Goal: Task Accomplishment & Management: Manage account settings

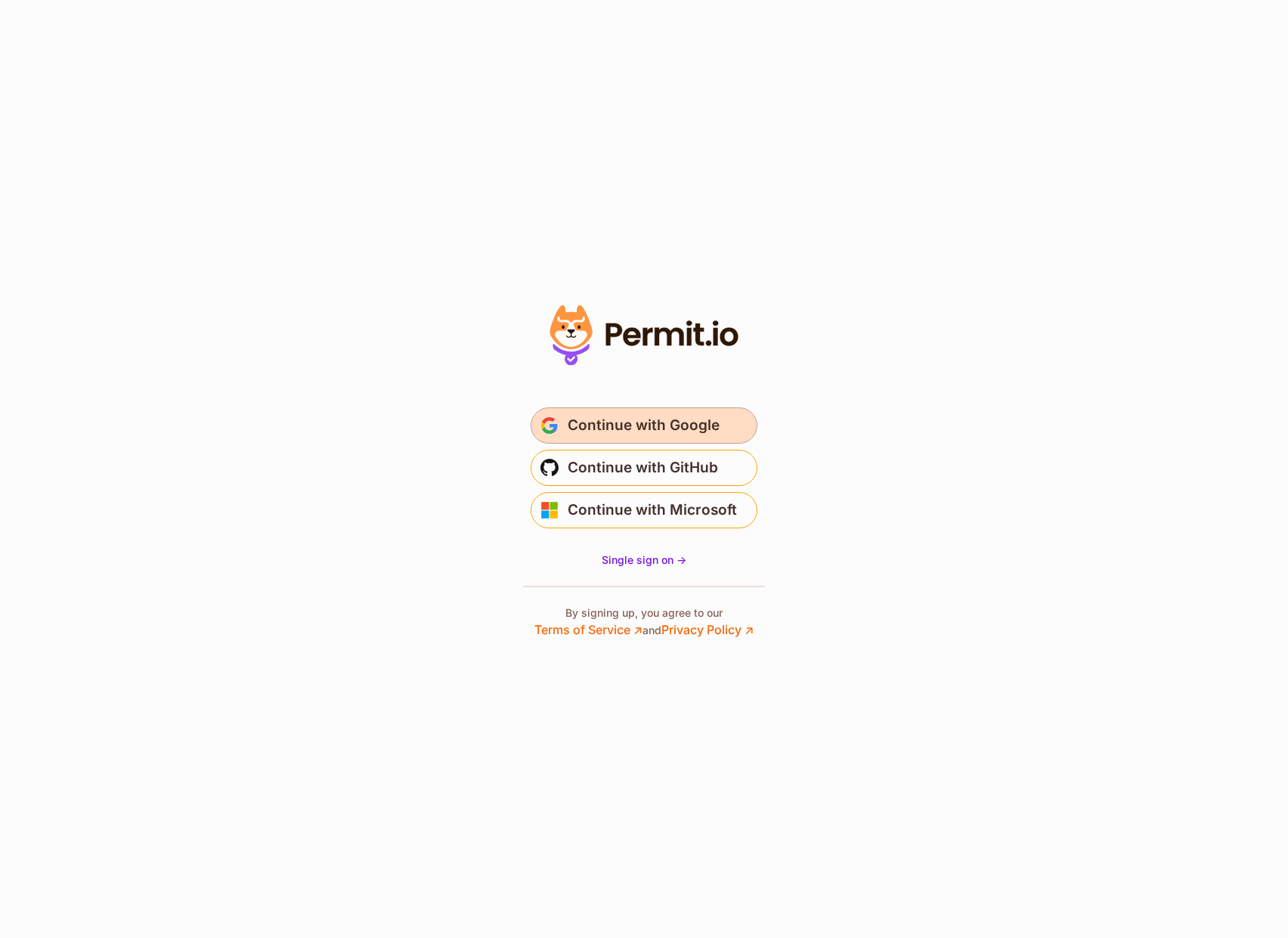
click at [630, 417] on span "Continue with Google" at bounding box center [644, 425] width 152 height 24
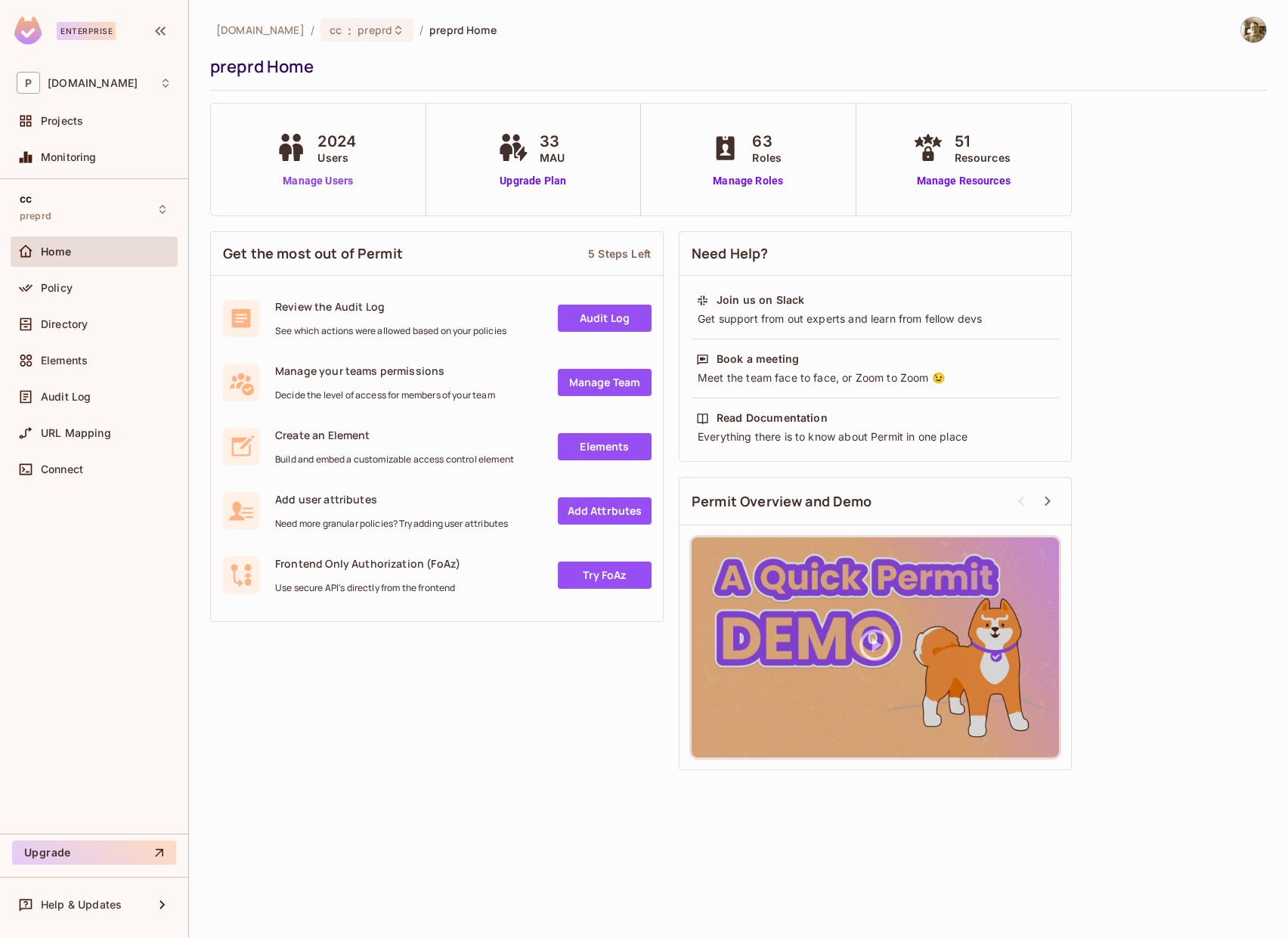
click at [327, 183] on link "Manage Users" at bounding box center [318, 181] width 91 height 16
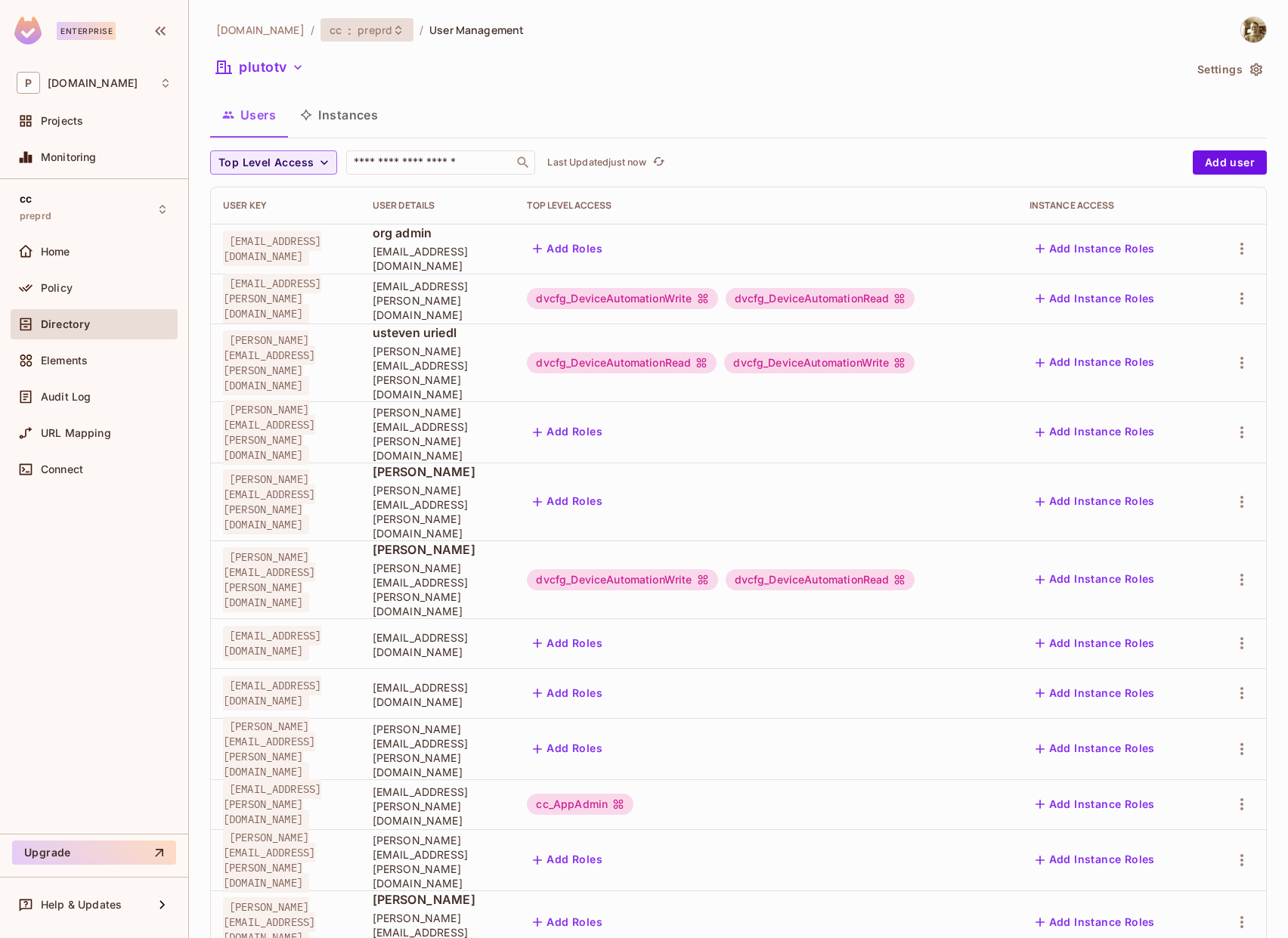
click at [392, 30] on icon at bounding box center [398, 30] width 12 height 12
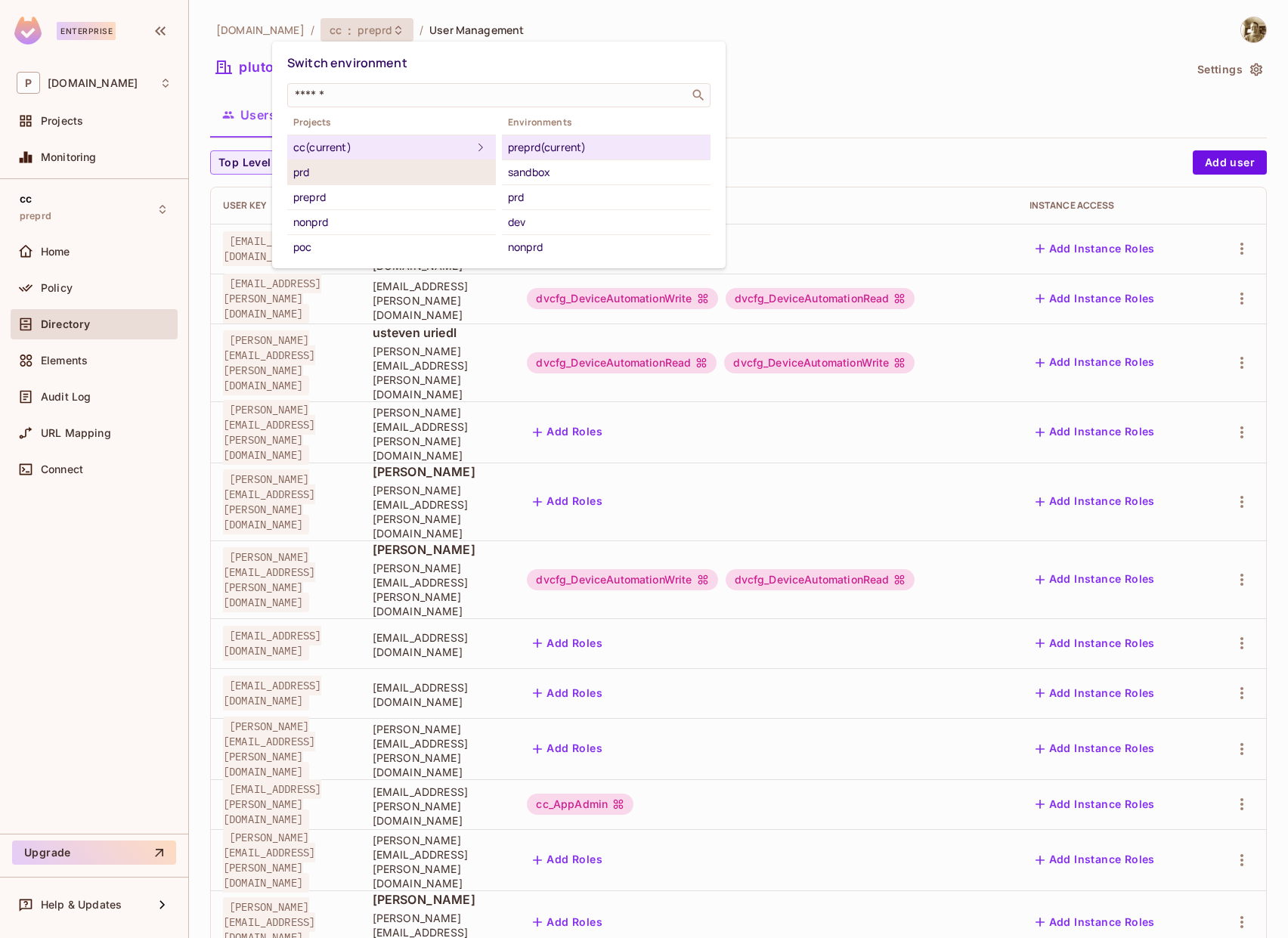
click at [407, 170] on div "prd" at bounding box center [391, 172] width 196 height 18
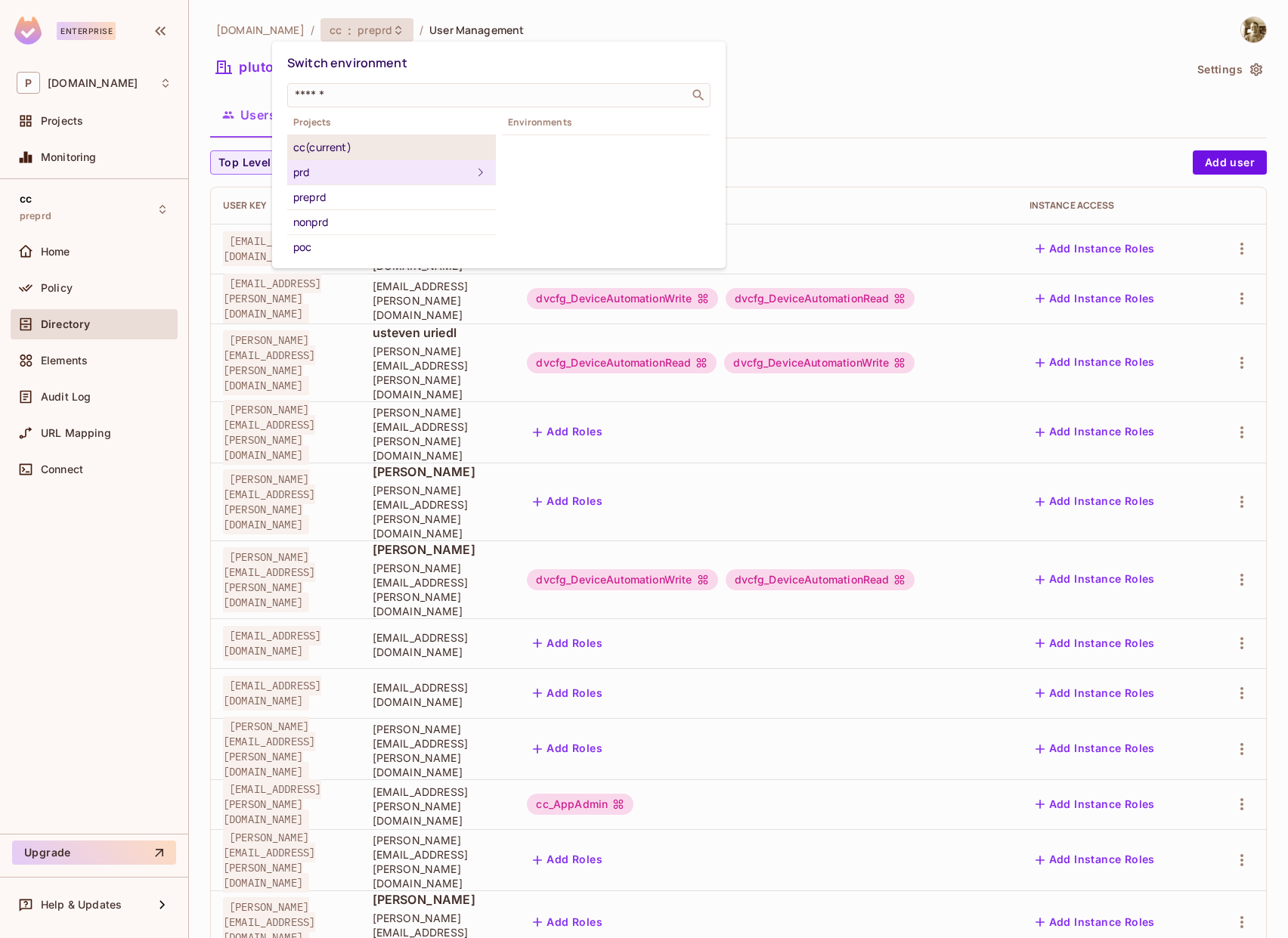
click at [330, 143] on div "cc (current)" at bounding box center [391, 147] width 196 height 18
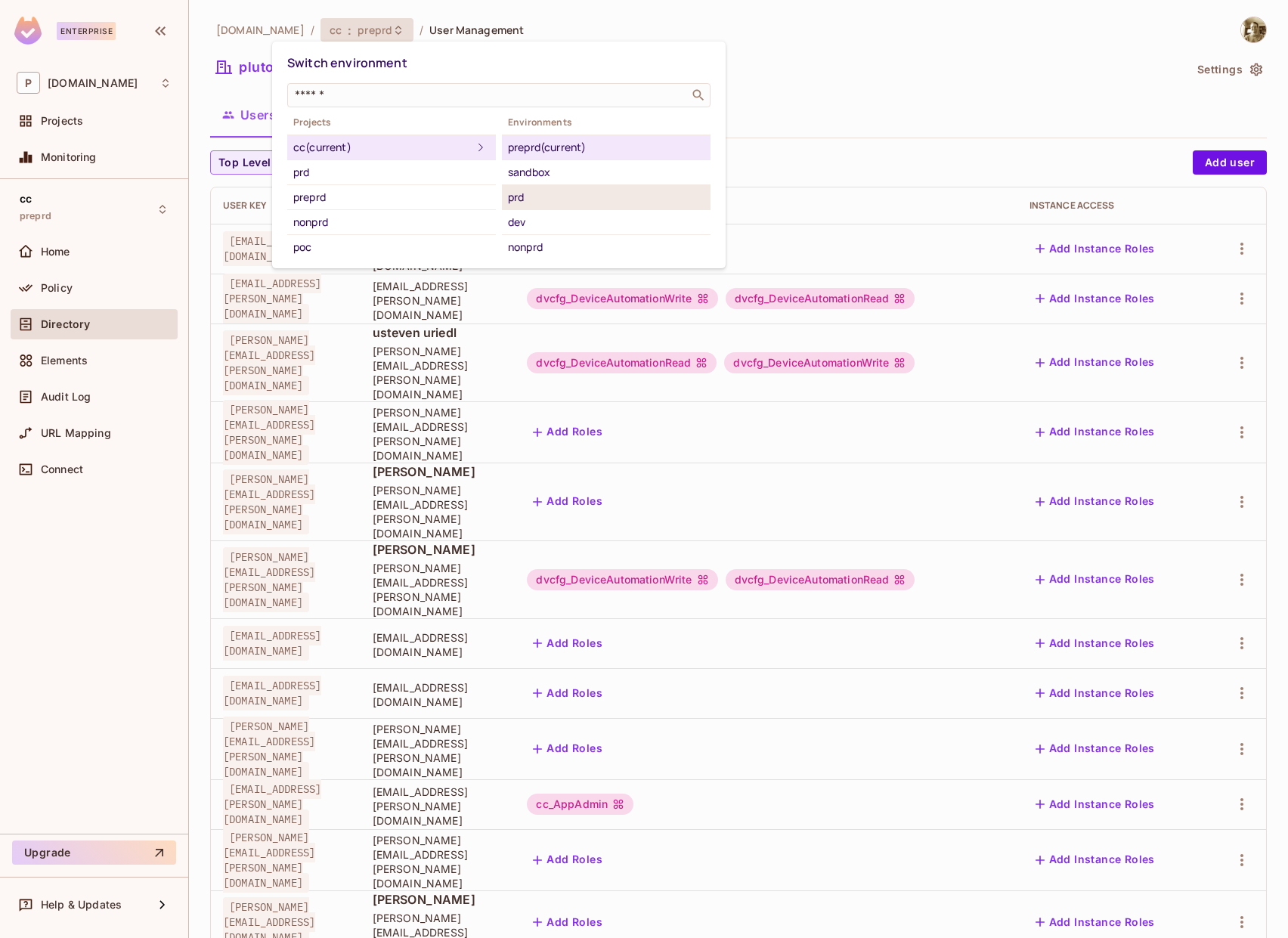
click at [553, 203] on div "prd" at bounding box center [606, 197] width 196 height 18
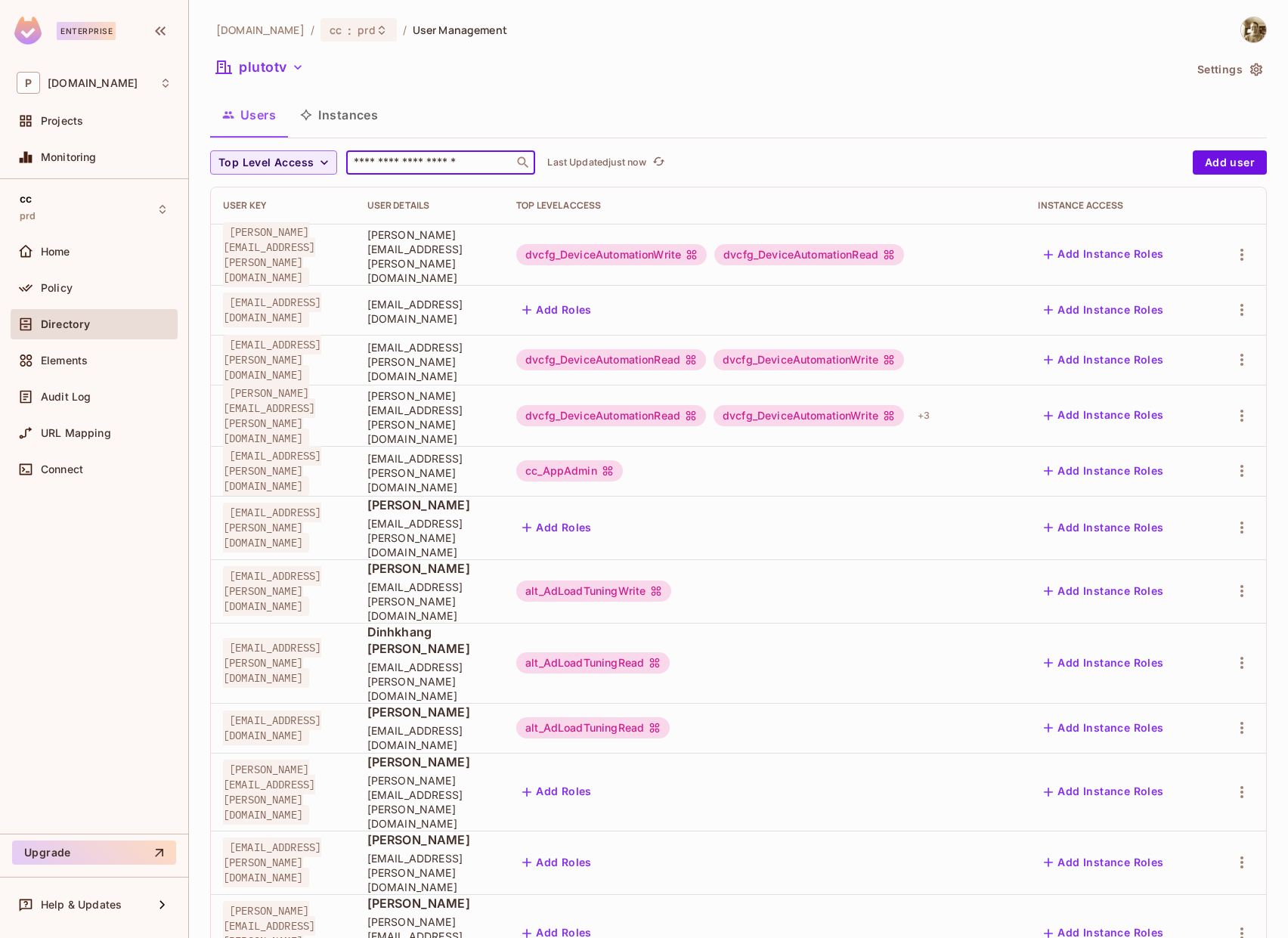
click at [429, 168] on input "text" at bounding box center [430, 162] width 159 height 15
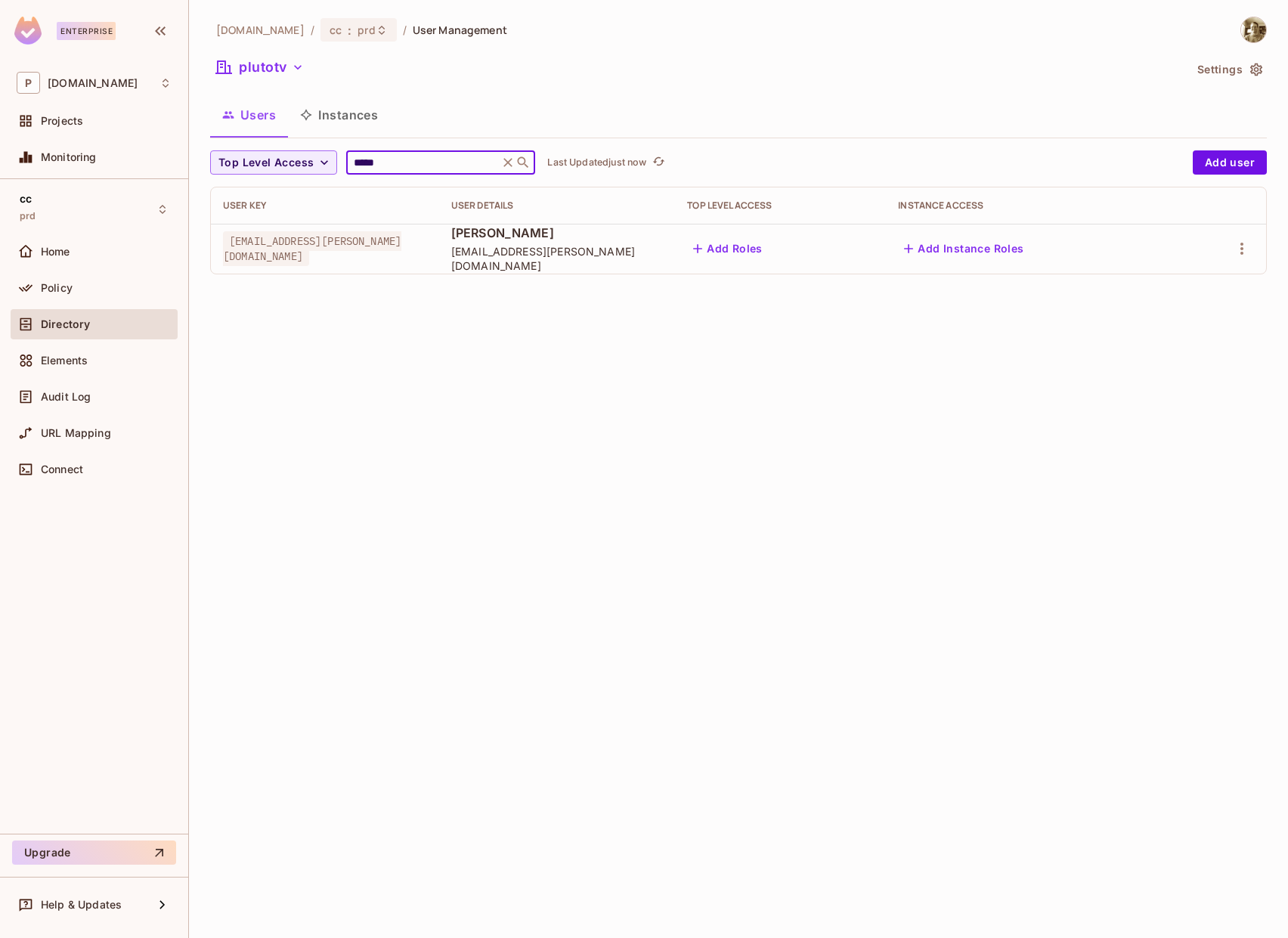
type input "*****"
click at [1258, 252] on td at bounding box center [1221, 249] width 90 height 50
click at [1244, 250] on icon "button" at bounding box center [1241, 249] width 18 height 18
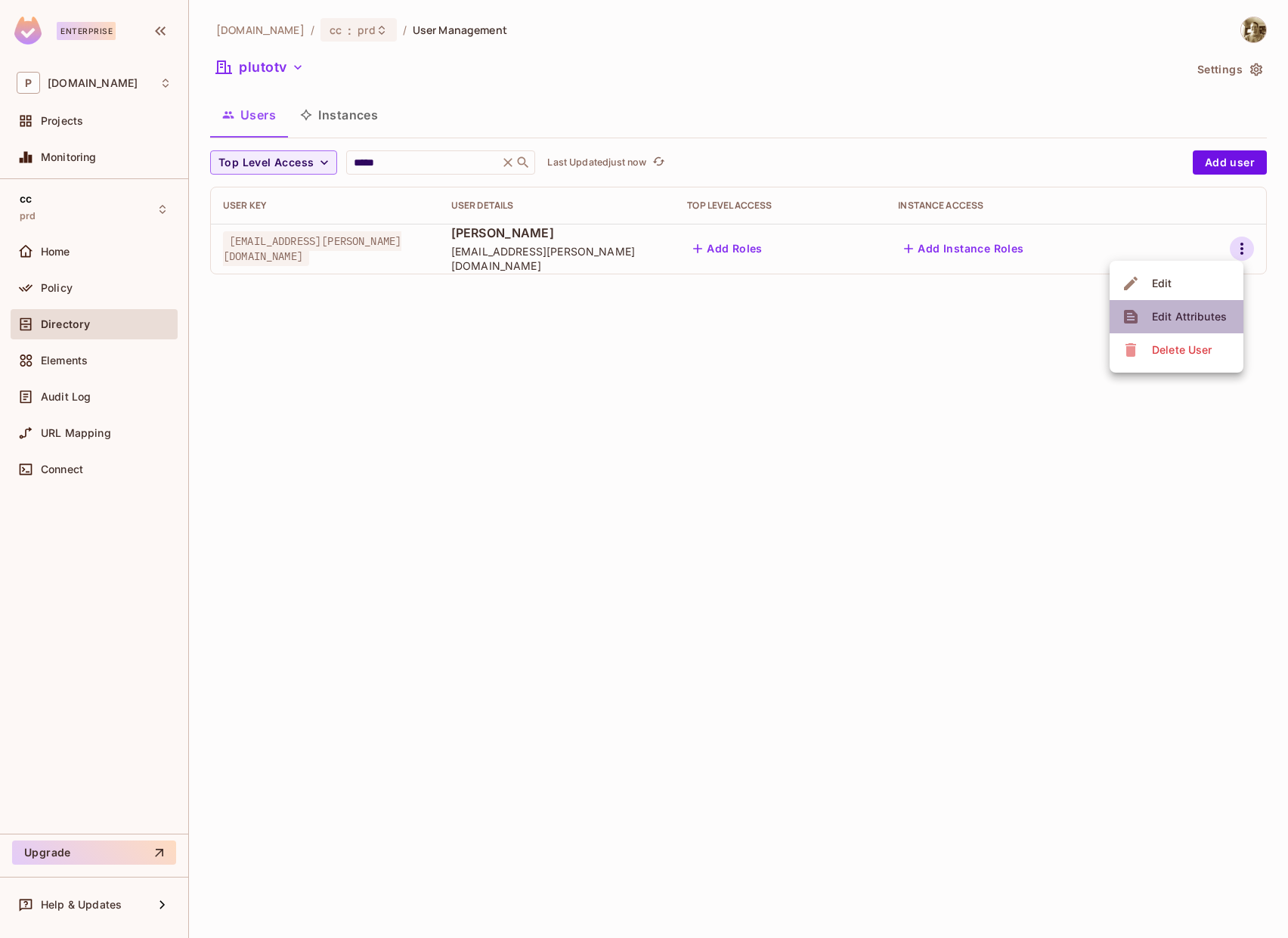
click at [1178, 320] on div "Edit Attributes" at bounding box center [1189, 316] width 75 height 15
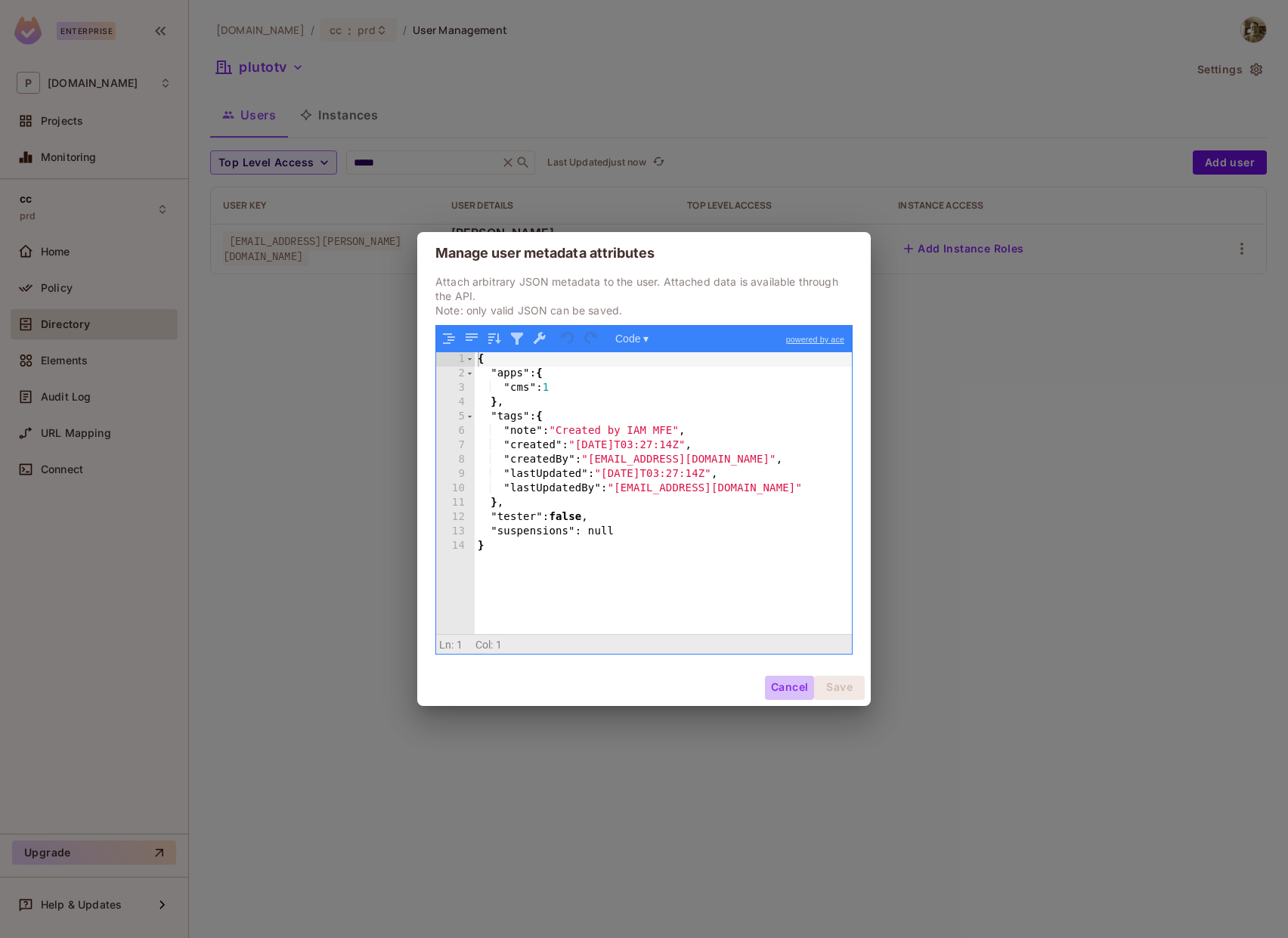
click at [780, 689] on button "Cancel" at bounding box center [790, 688] width 49 height 24
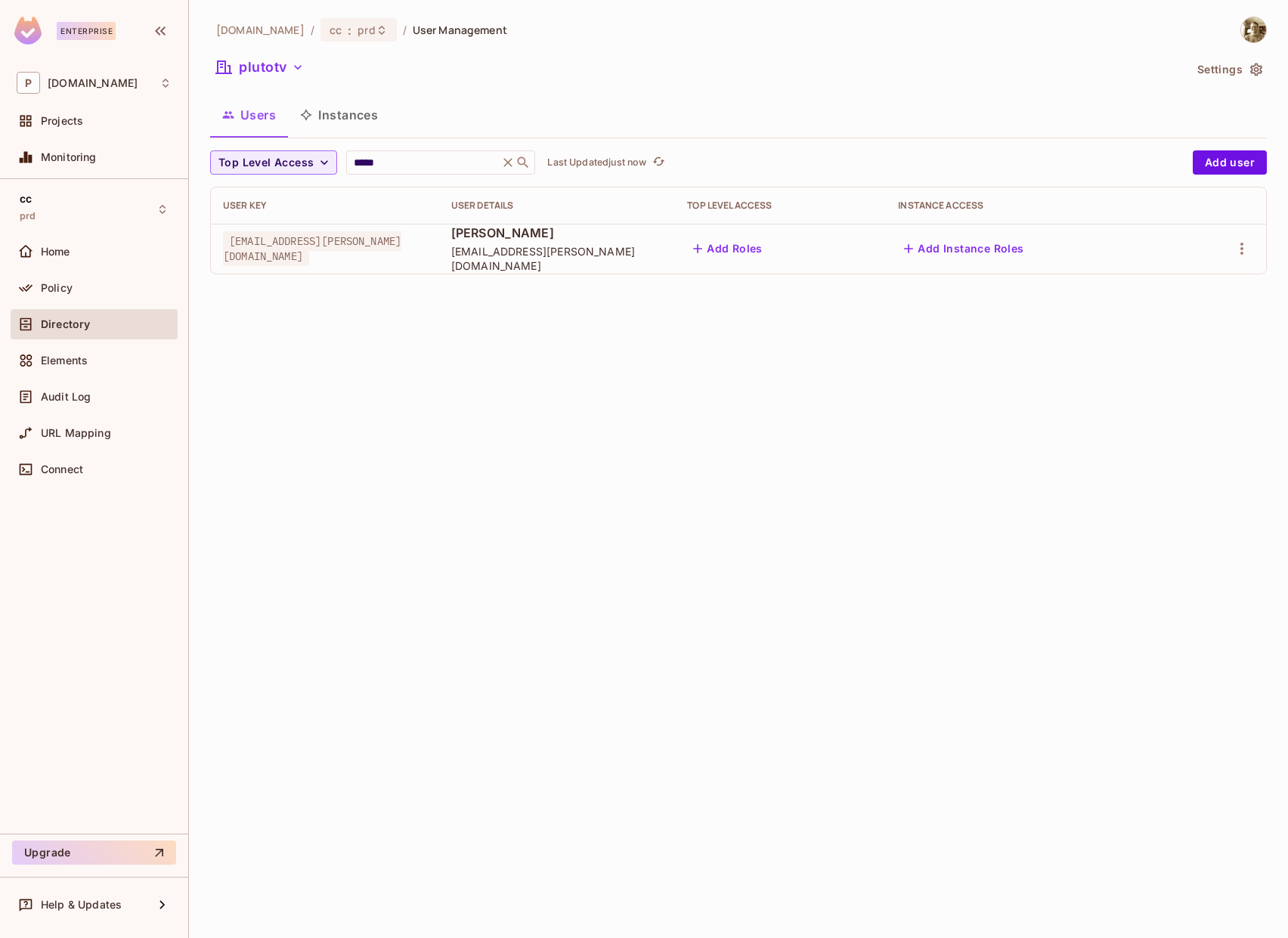
click at [1028, 409] on div "pluto.tv / cc : prd / User Management plutotv Settings Users Instances Top Leve…" at bounding box center [739, 469] width 1099 height 938
click at [1010, 256] on button "Add Instance Roles" at bounding box center [964, 249] width 132 height 24
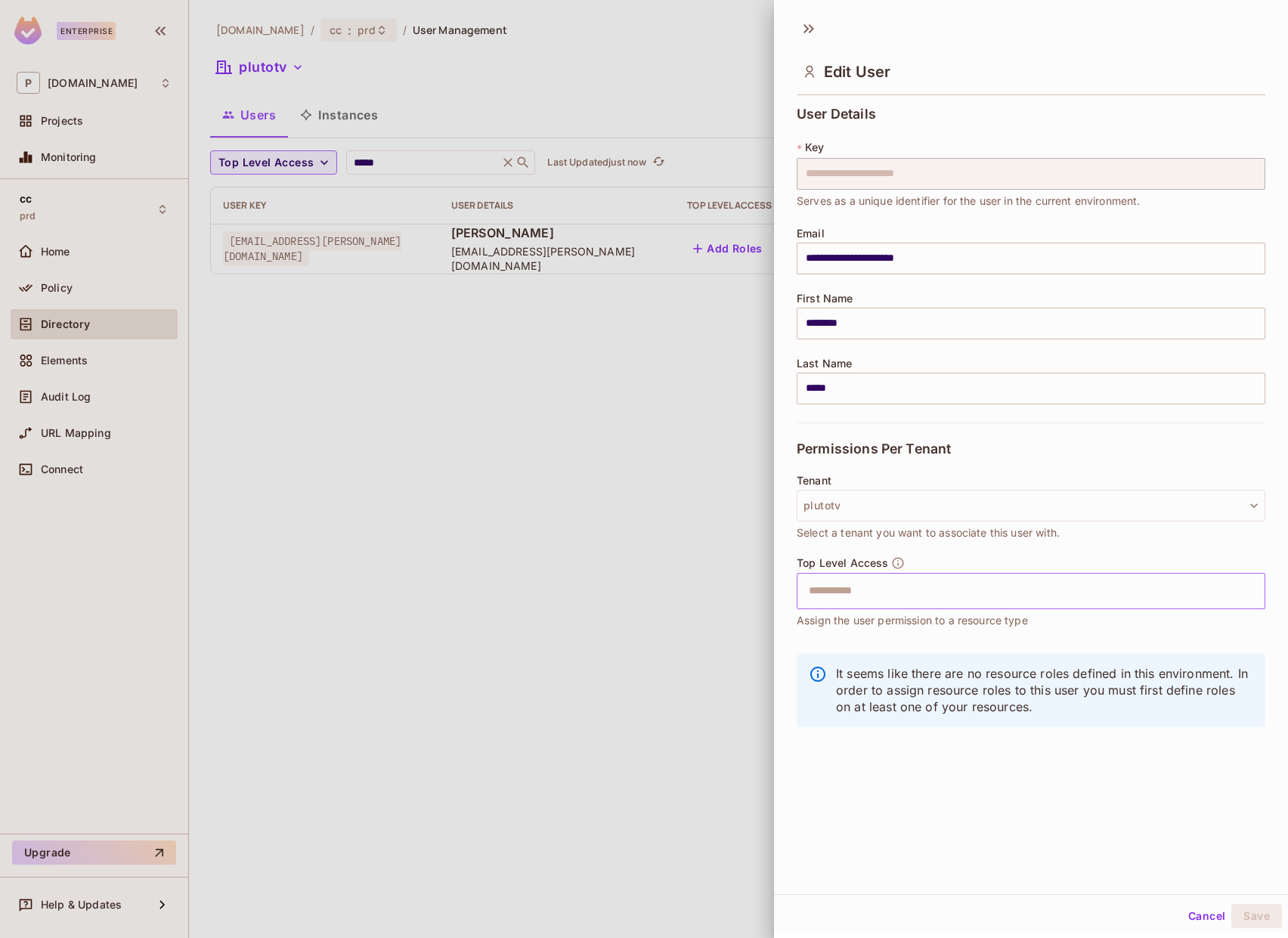
click at [923, 598] on input "text" at bounding box center [1017, 591] width 436 height 30
click at [637, 581] on div at bounding box center [644, 469] width 1288 height 938
